Goal: Find specific page/section: Find specific page/section

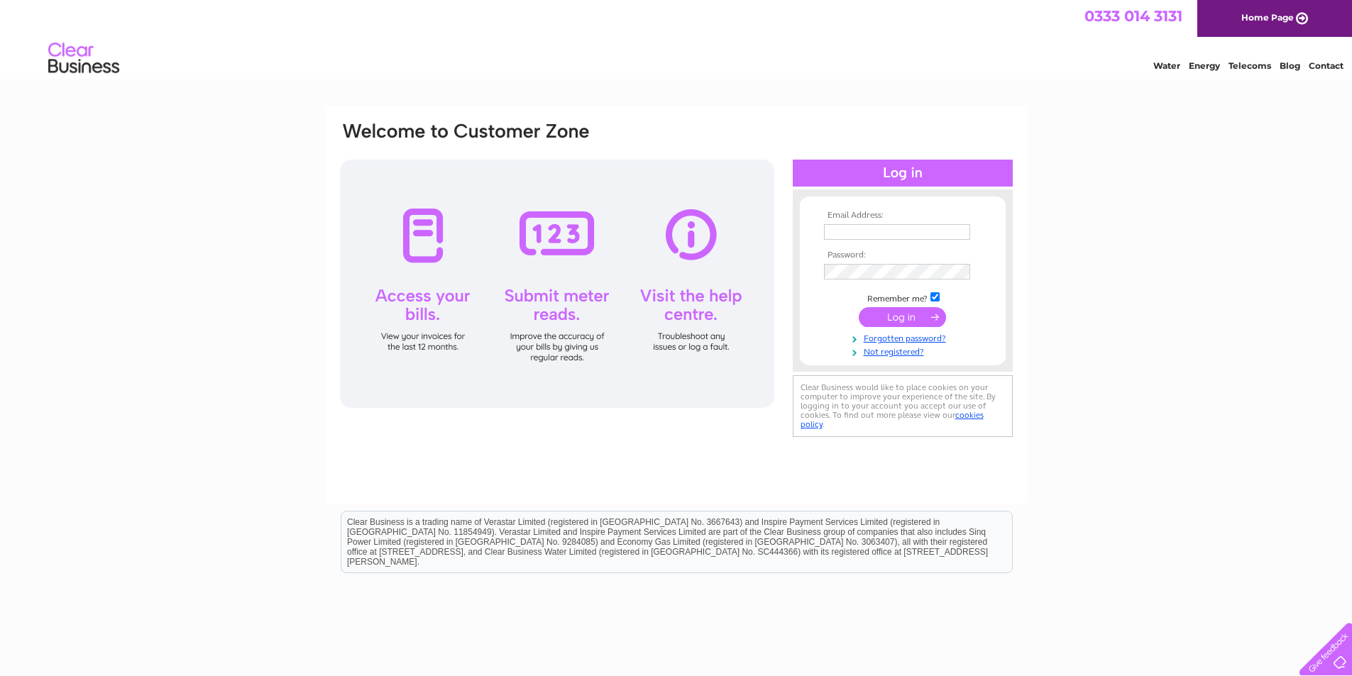
type input "[EMAIL_ADDRESS][DOMAIN_NAME]"
click at [935, 316] on input "submit" at bounding box center [902, 317] width 87 height 20
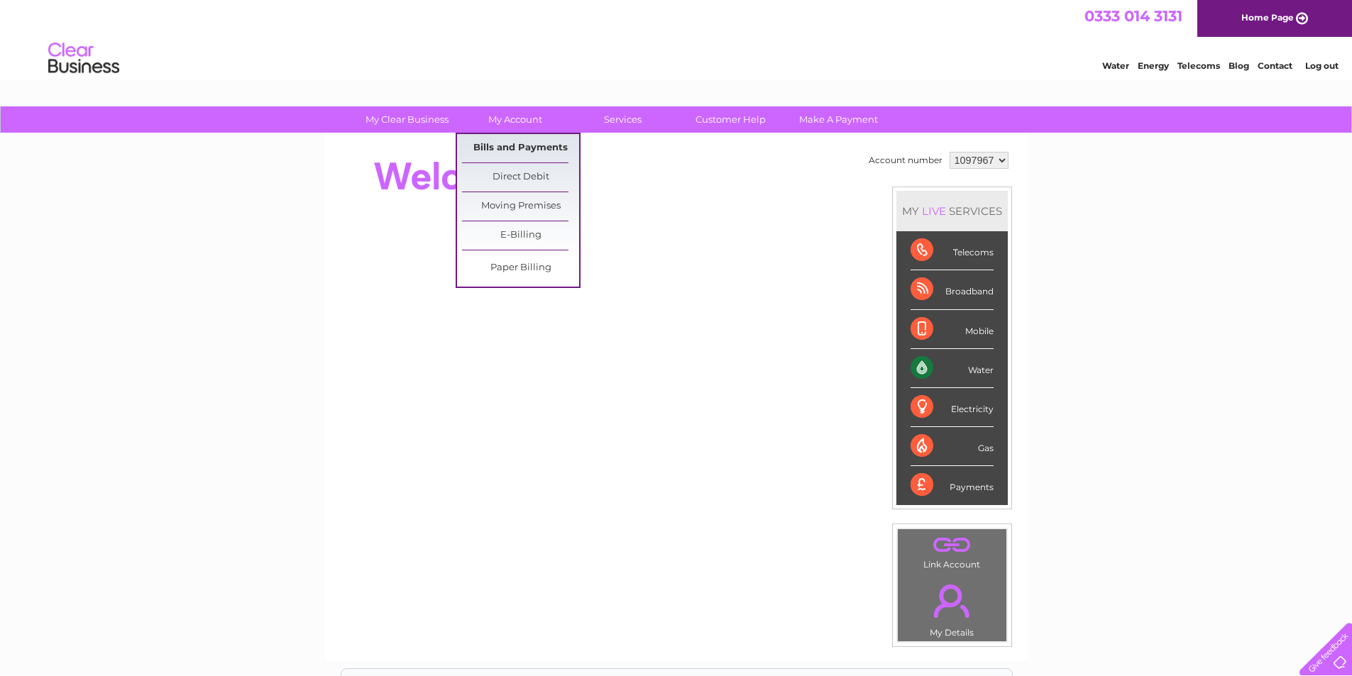
click at [510, 148] on link "Bills and Payments" at bounding box center [520, 148] width 117 height 28
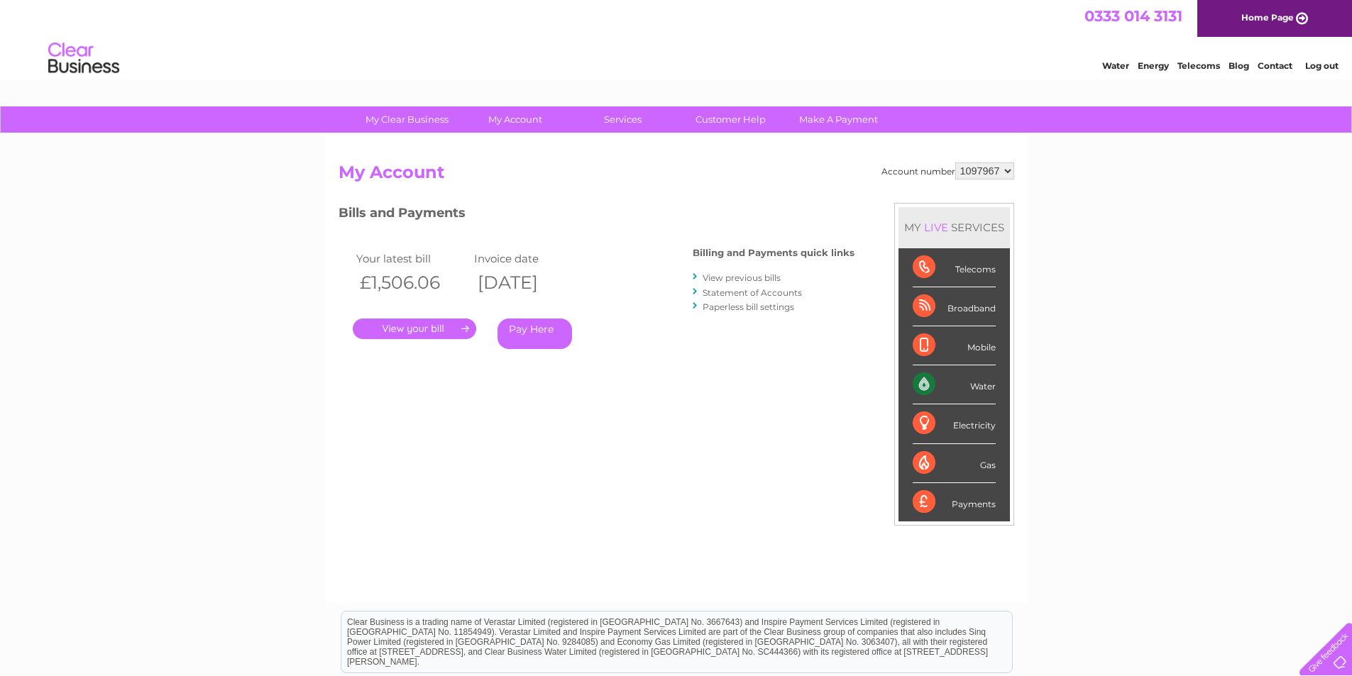
click at [431, 325] on link "." at bounding box center [414, 329] width 123 height 21
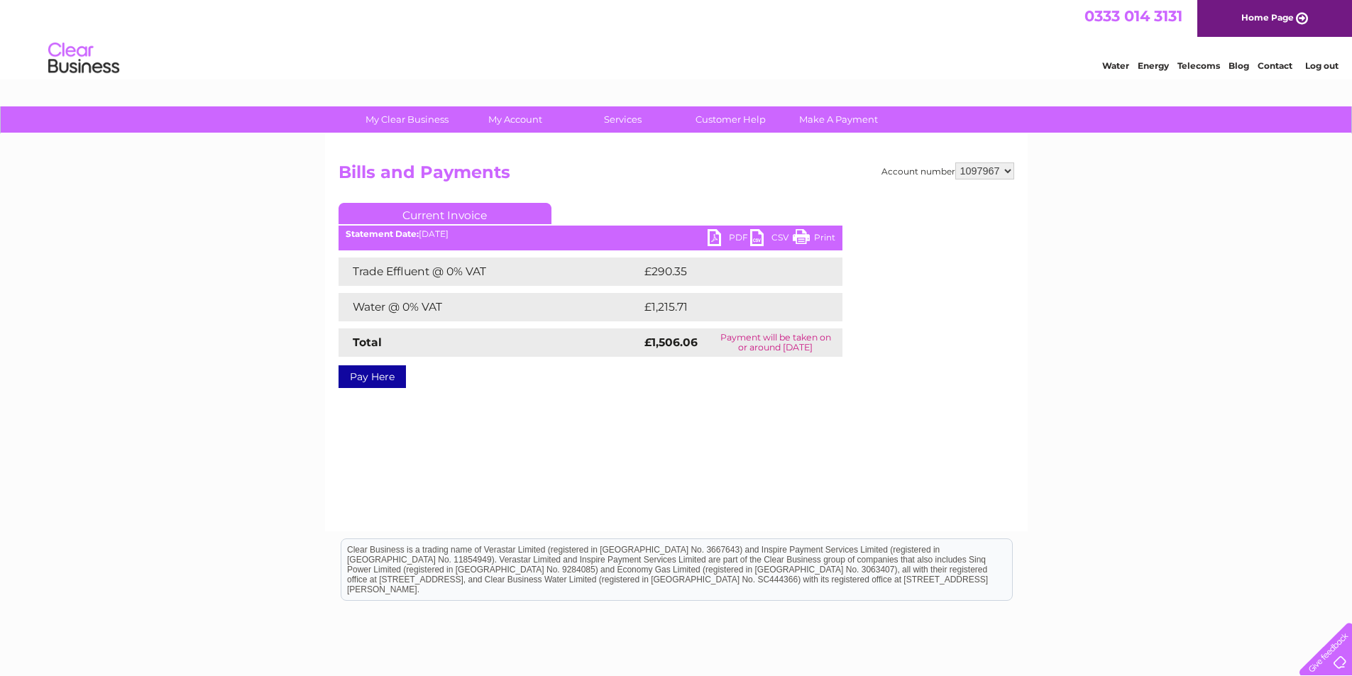
click at [718, 236] on link "PDF" at bounding box center [728, 239] width 43 height 21
